Goal: Transaction & Acquisition: Obtain resource

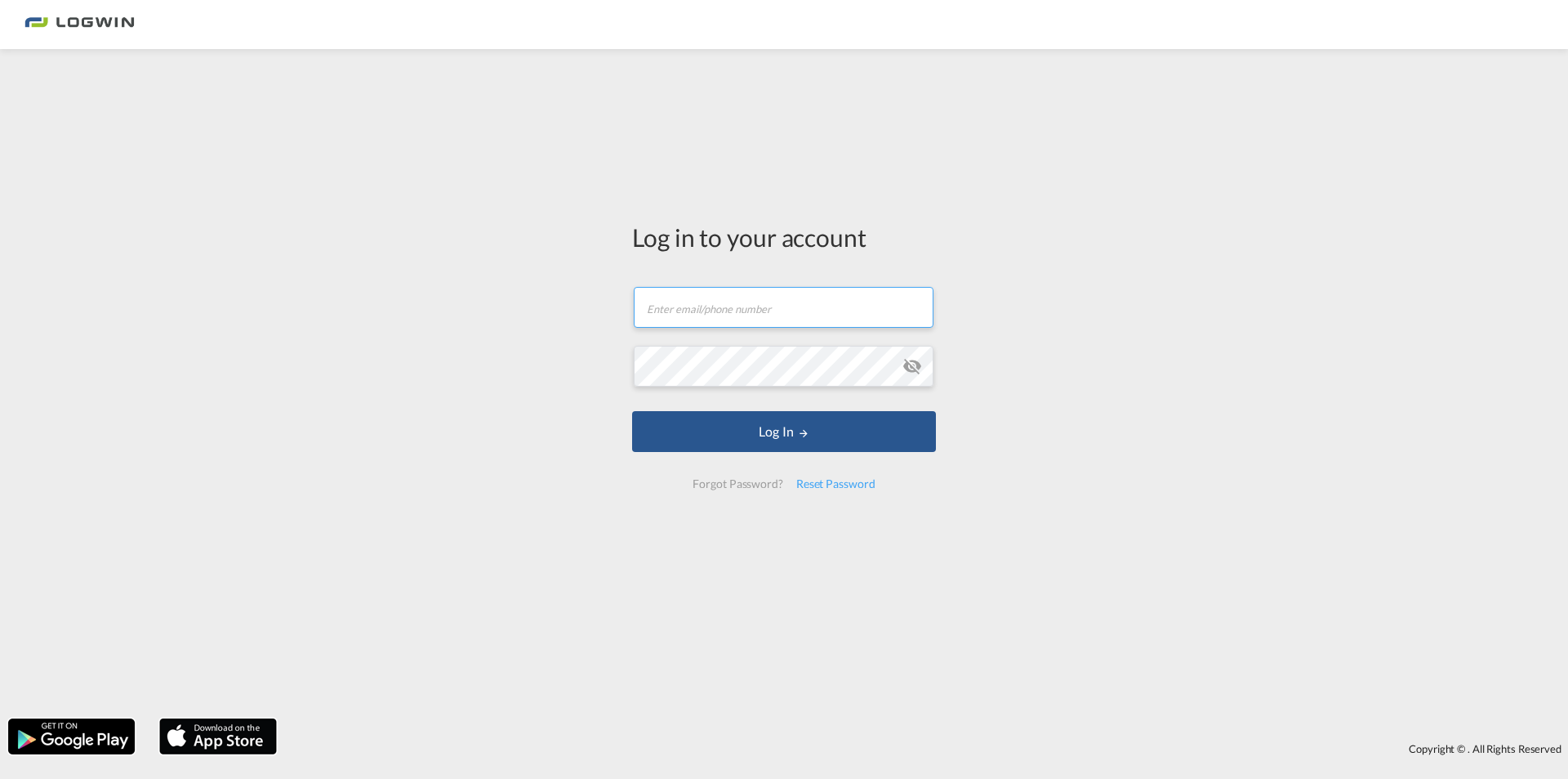
click at [756, 316] on input "text" at bounding box center [784, 308] width 300 height 41
type input "[EMAIL_ADDRESS][PERSON_NAME][DOMAIN_NAME]"
click at [908, 368] on md-icon "icon-eye-off" at bounding box center [912, 366] width 20 height 20
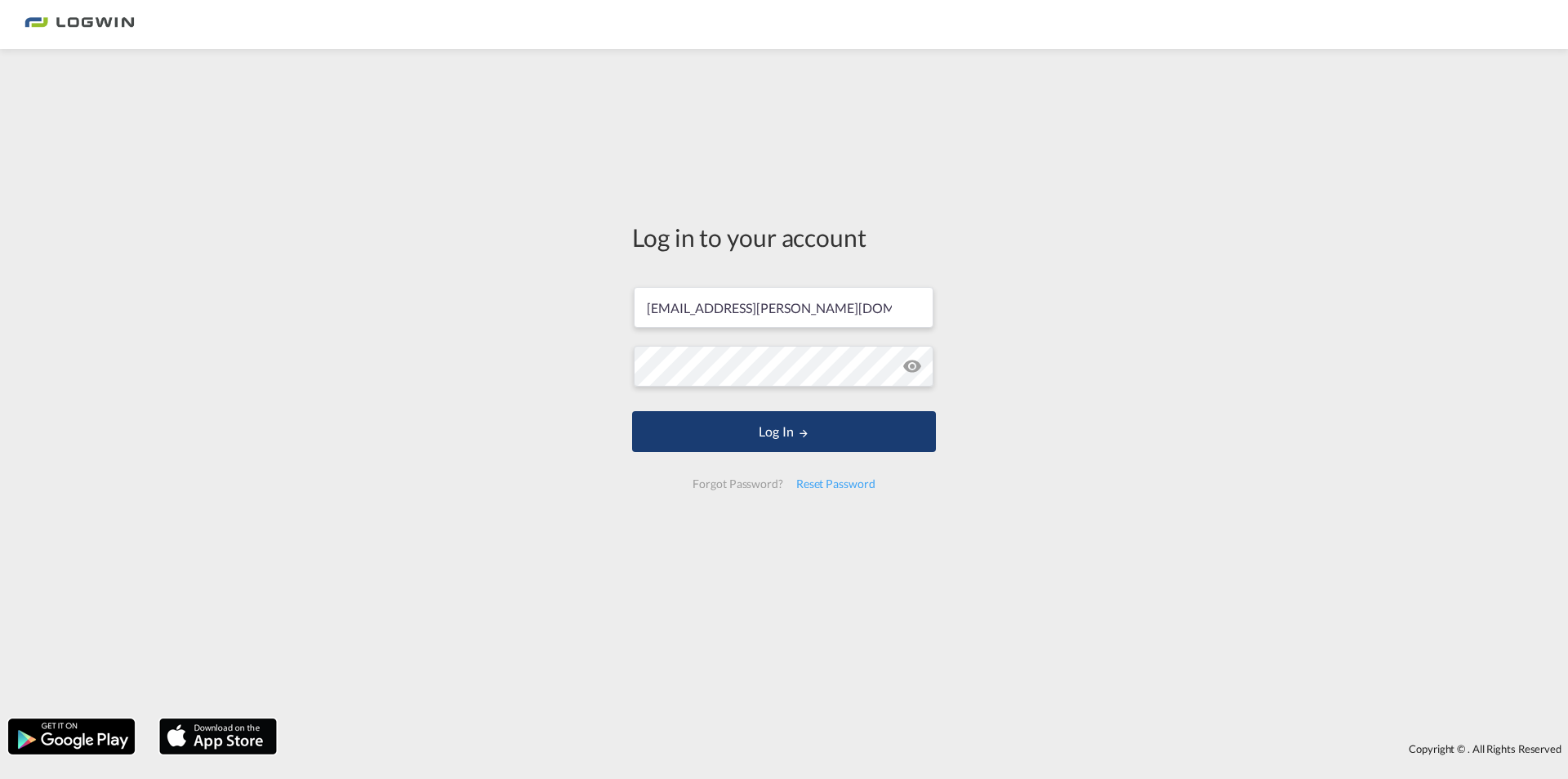
click at [786, 429] on button "Log In" at bounding box center [784, 431] width 304 height 41
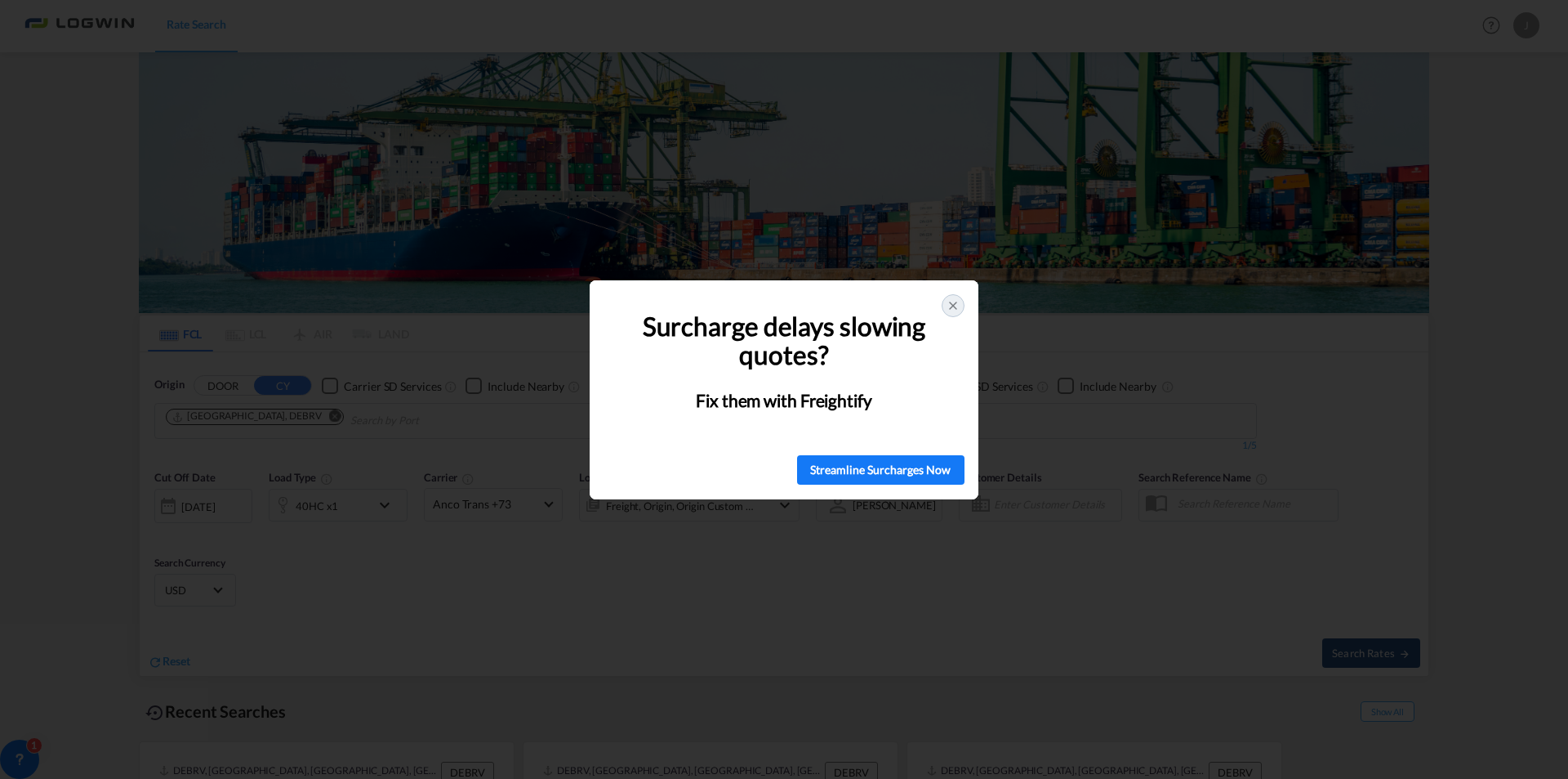
click at [953, 304] on icon at bounding box center [953, 306] width 13 height 13
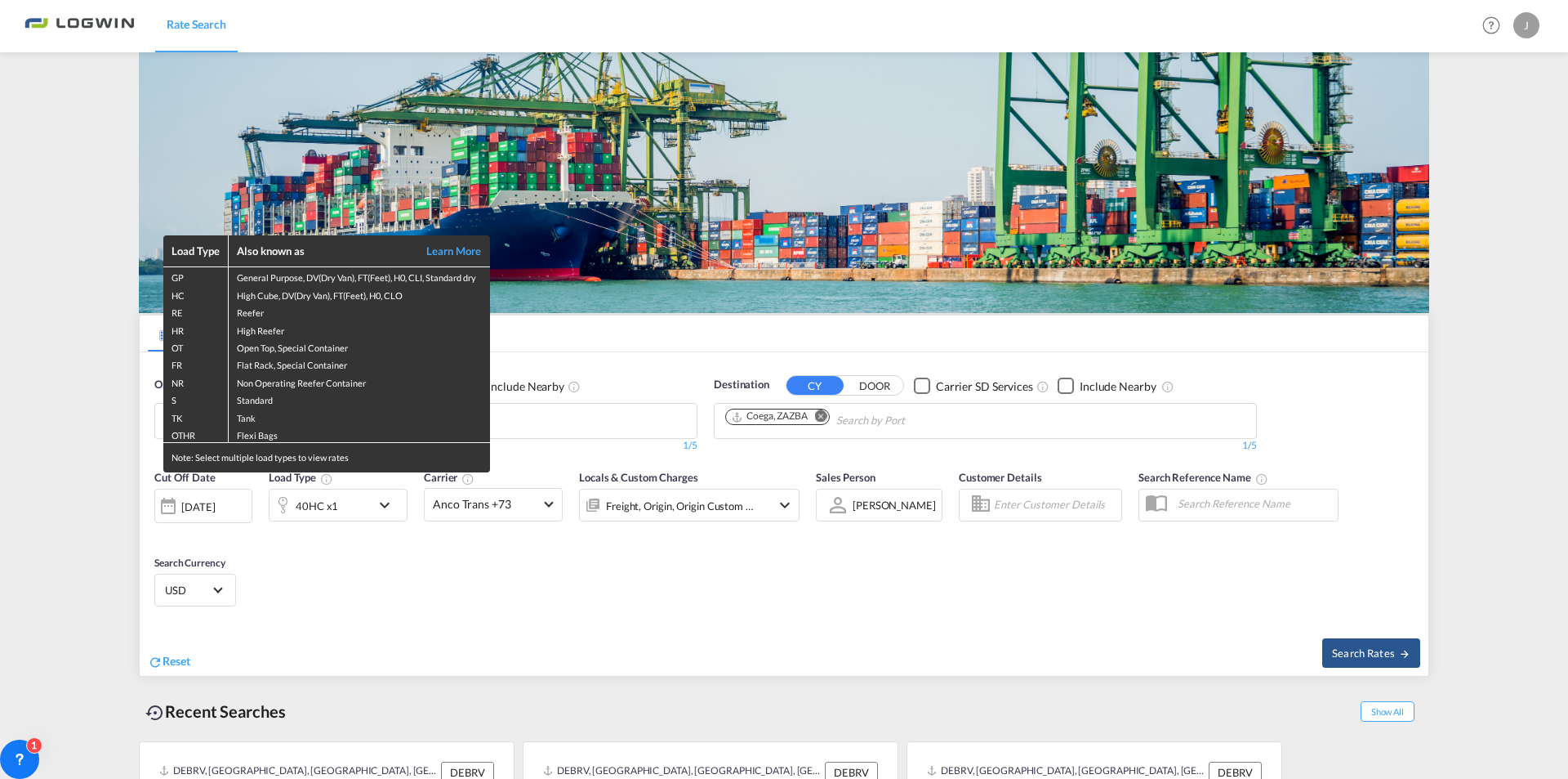
click at [822, 417] on div "Load Type Also known as Learn More GP General Purpose, DV(Dry Van), FT(Feet), H…" at bounding box center [784, 390] width 1568 height 779
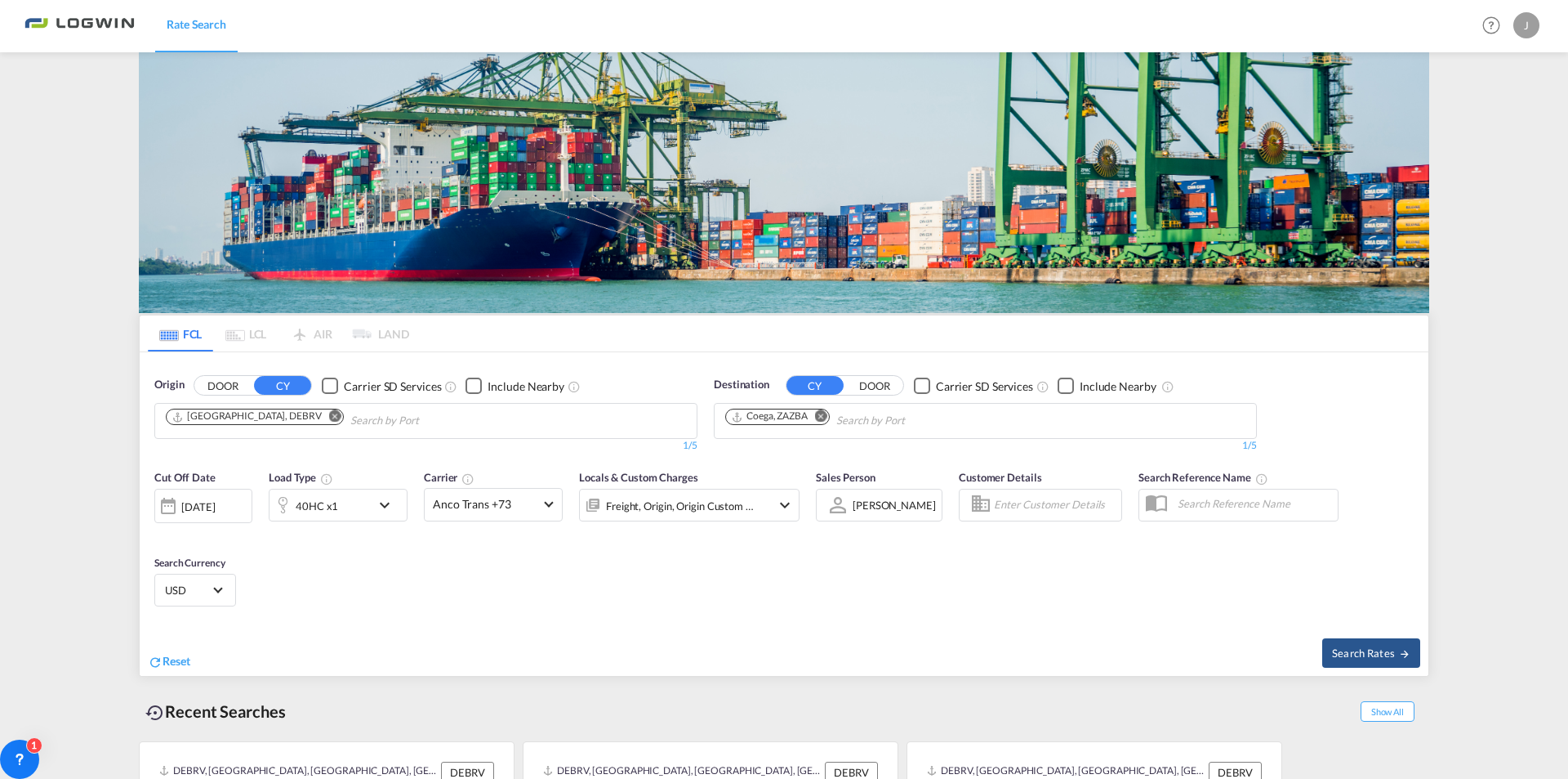
click at [822, 417] on md-icon "Remove" at bounding box center [820, 416] width 12 height 12
click at [779, 501] on div "[GEOGRAPHIC_DATA] [GEOGRAPHIC_DATA] ZADUR" at bounding box center [852, 500] width 311 height 44
click at [384, 505] on md-icon "icon-chevron-down" at bounding box center [389, 505] width 28 height 20
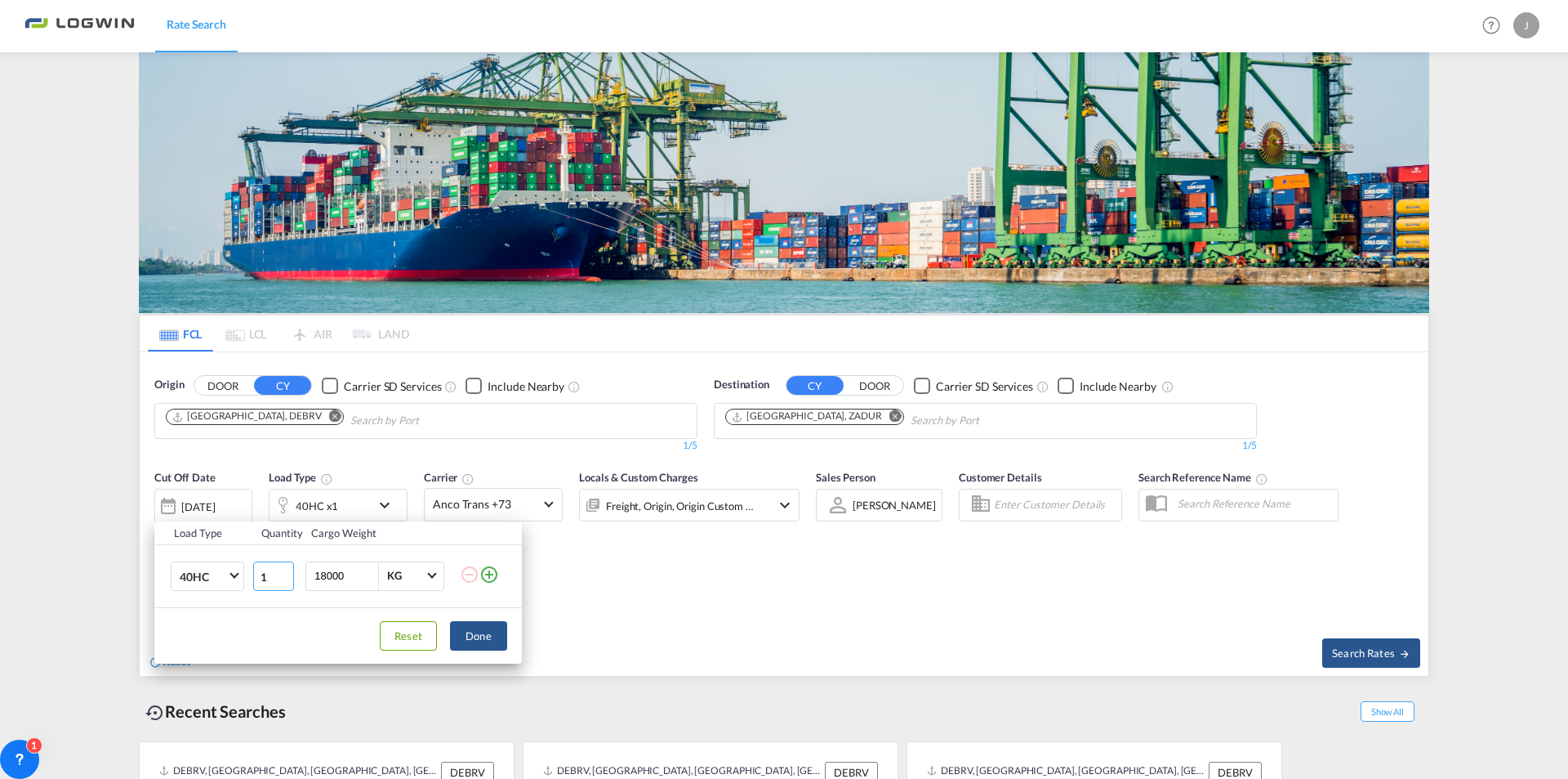
drag, startPoint x: 276, startPoint y: 576, endPoint x: 257, endPoint y: 577, distance: 19.0
click at [257, 577] on input "1" at bounding box center [274, 576] width 41 height 30
click at [481, 638] on button "Done" at bounding box center [479, 636] width 57 height 30
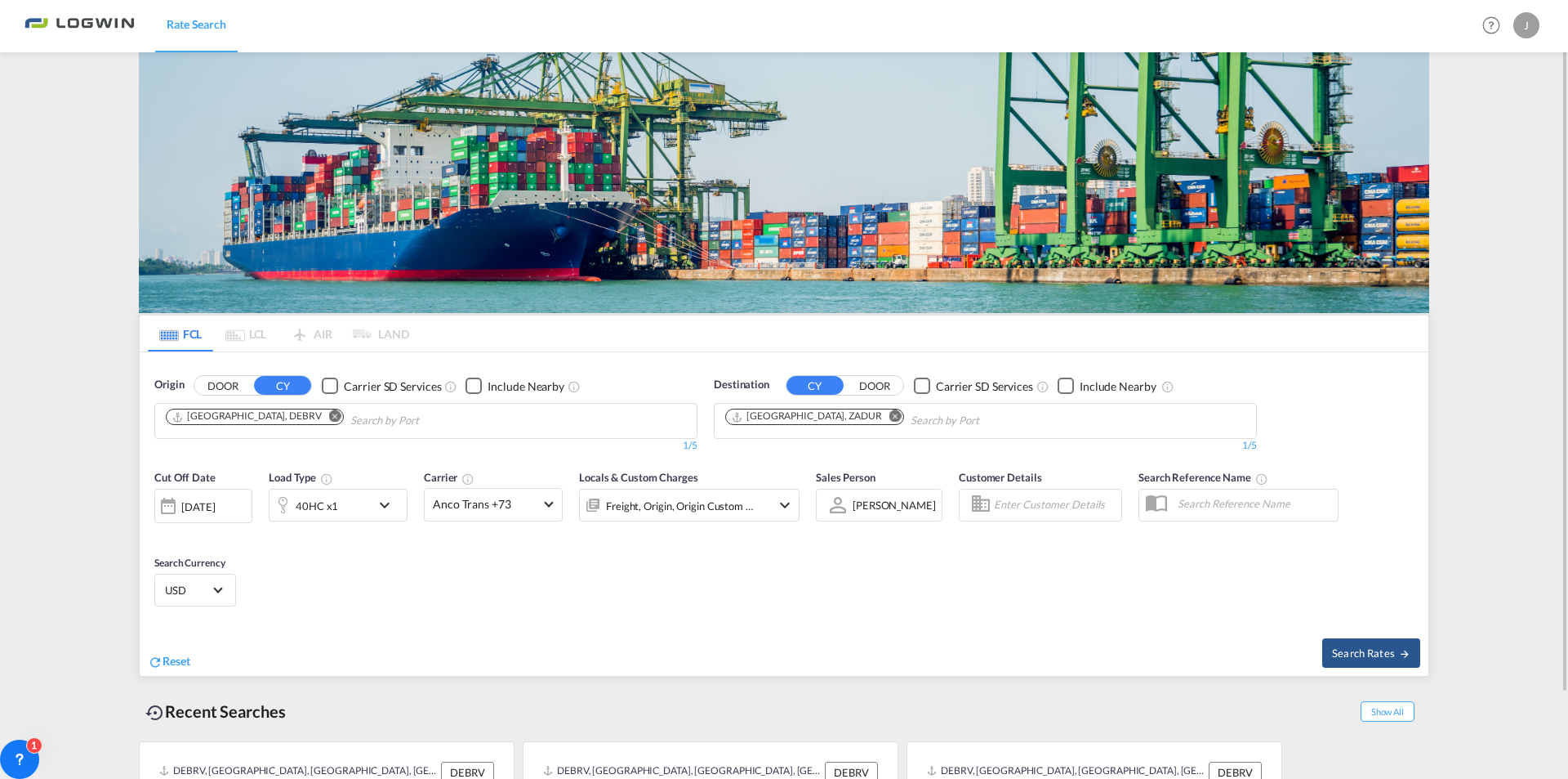
click at [221, 384] on button "DOOR" at bounding box center [223, 385] width 57 height 19
click at [286, 386] on button "CY" at bounding box center [283, 385] width 57 height 19
click at [232, 425] on input "Chips input." at bounding box center [243, 421] width 155 height 26
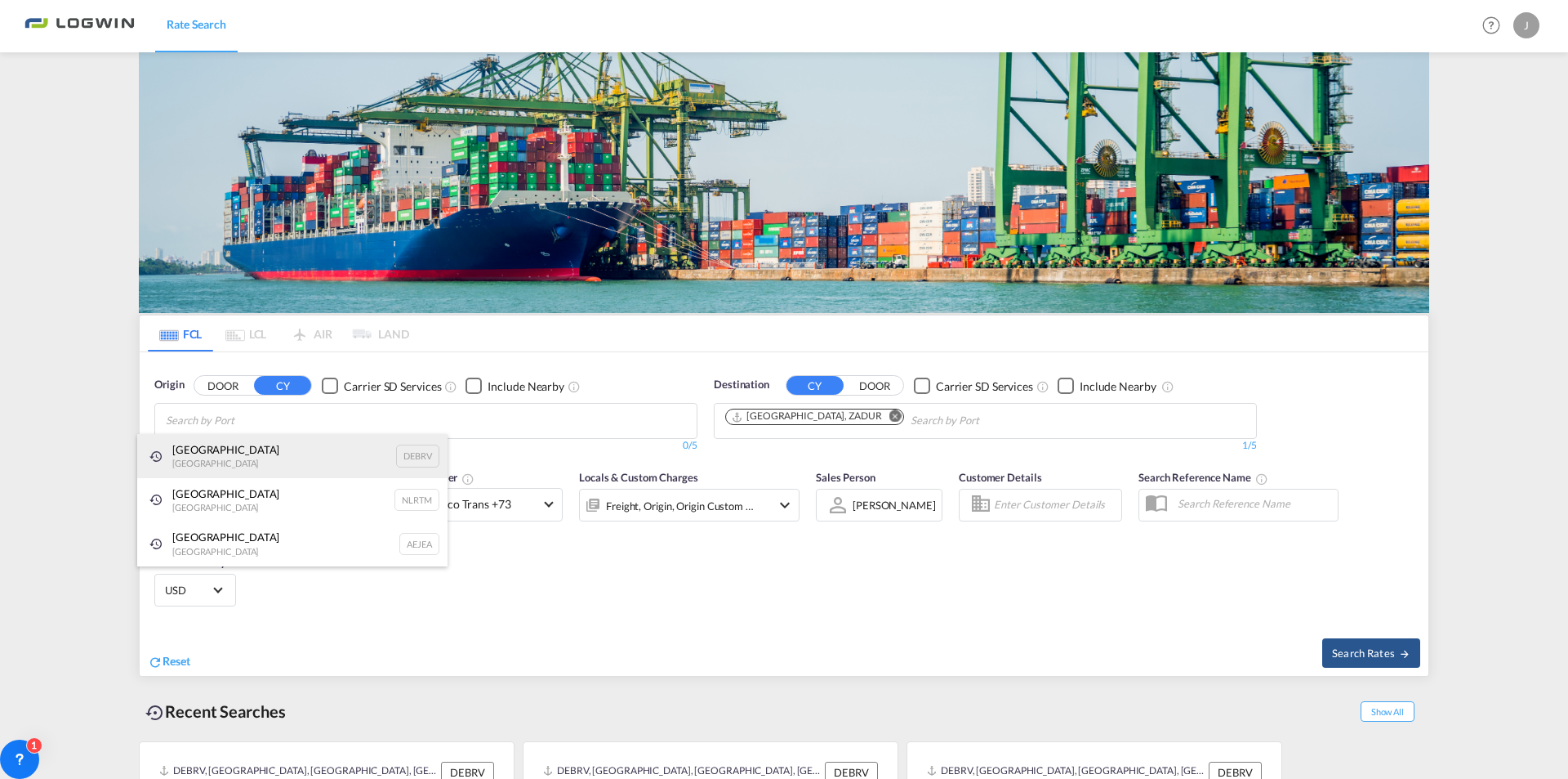
click at [226, 449] on div "[GEOGRAPHIC_DATA] [GEOGRAPHIC_DATA] DEBRV" at bounding box center [292, 456] width 311 height 44
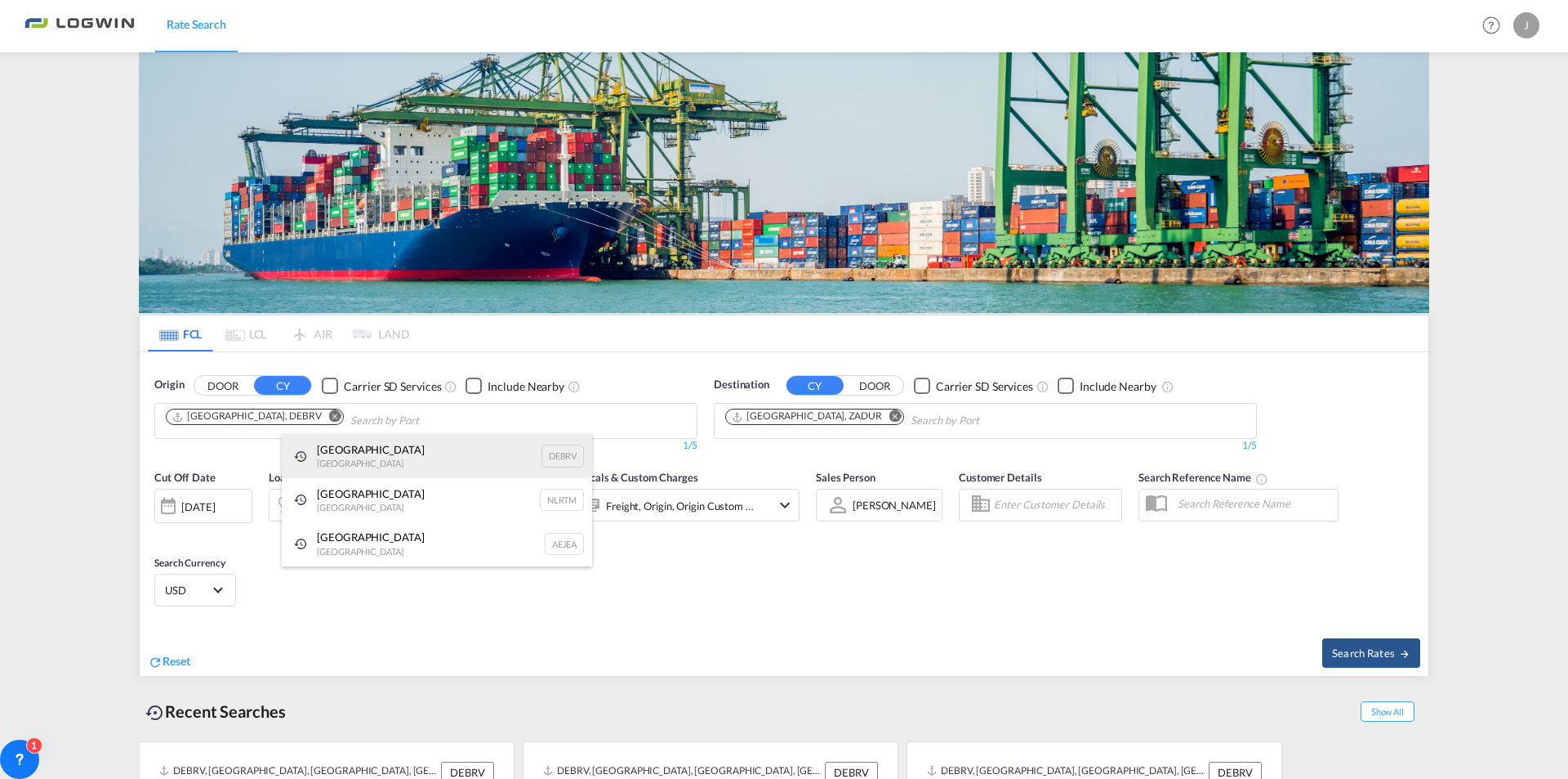
click at [349, 460] on div "[GEOGRAPHIC_DATA] [GEOGRAPHIC_DATA] DEBRV" at bounding box center [437, 456] width 311 height 44
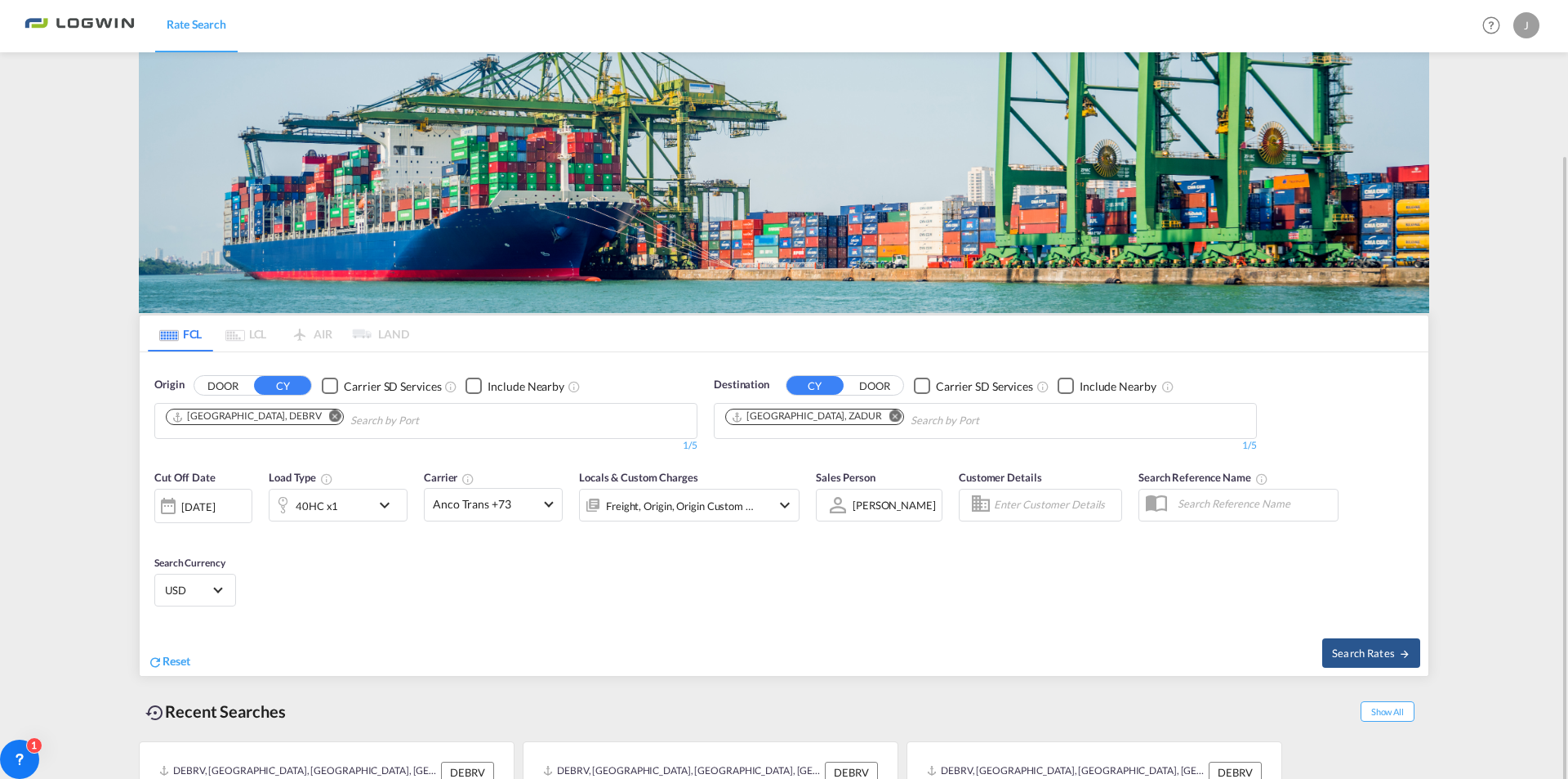
scroll to position [96, 0]
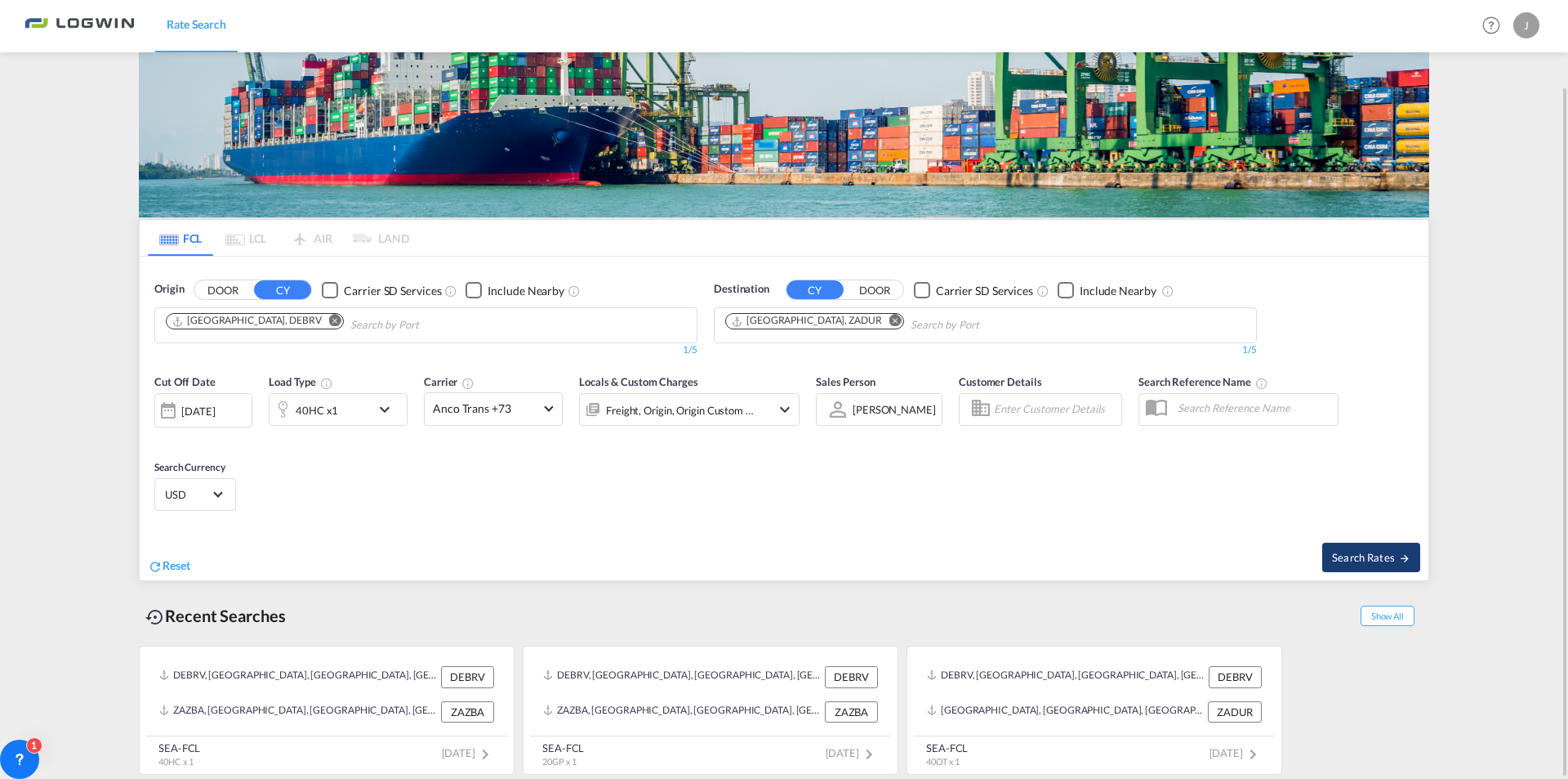
click at [1386, 559] on span "Search Rates" at bounding box center [1371, 558] width 79 height 13
type input "DEBRV to ZADUR / [DATE]"
